Goal: Information Seeking & Learning: Learn about a topic

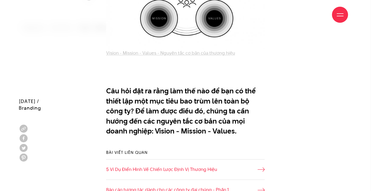
scroll to position [285, 0]
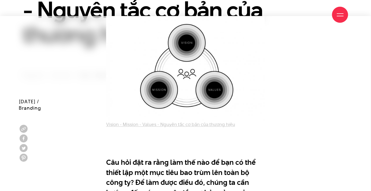
scroll to position [214, 0]
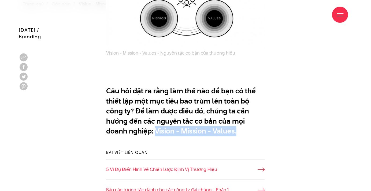
drag, startPoint x: 155, startPoint y: 132, endPoint x: 239, endPoint y: 131, distance: 83.3
click at [239, 131] on p "Câu hỏi đặt ra rằng làm thế nào để bạn có thể thiết lập một mục tiêu bao trùm l…" at bounding box center [185, 111] width 159 height 50
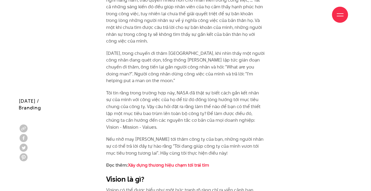
scroll to position [571, 0]
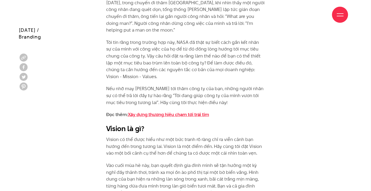
scroll to position [761, 0]
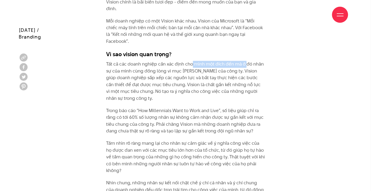
drag, startPoint x: 191, startPoint y: 54, endPoint x: 246, endPoint y: 60, distance: 54.4
click at [246, 61] on p "Tất cả các doanh nghiệp cần xác định cho mình một đích đến mà ở đó nhân sự của …" at bounding box center [185, 81] width 159 height 41
click at [168, 89] on p "Tất cả các doanh nghiệp cần xác định cho mình một đích đến mà ở đó nhân sự của …" at bounding box center [185, 81] width 159 height 41
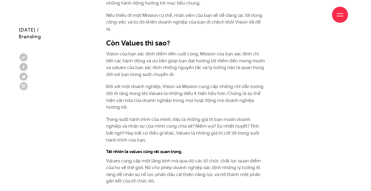
scroll to position [1149, 0]
